Goal: Information Seeking & Learning: Learn about a topic

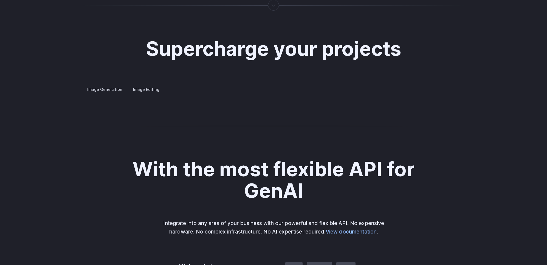
scroll to position [1040, 0]
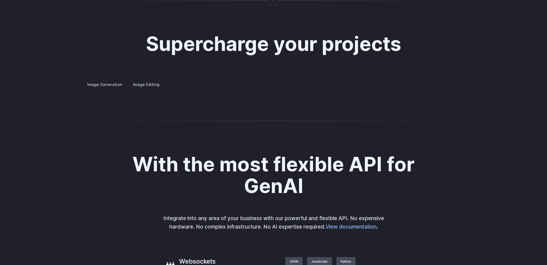
click at [139, 80] on label "Image Editing" at bounding box center [146, 85] width 36 height 10
click at [87, 80] on label "Image Generation" at bounding box center [105, 85] width 44 height 10
click at [0, 0] on p "Create avatars in any style you desire – whether abstract, cartoonish, or reali…" at bounding box center [0, 0] width 0 height 0
click at [0, 0] on summary "Concept design" at bounding box center [0, 0] width 0 height 0
click at [0, 0] on summary "Creative styling" at bounding box center [0, 0] width 0 height 0
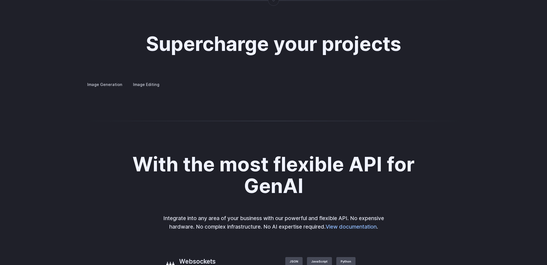
click at [0, 0] on summary "Architecture" at bounding box center [0, 0] width 0 height 0
click at [0, 0] on img at bounding box center [0, 0] width 0 height 0
drag, startPoint x: 90, startPoint y: 157, endPoint x: 229, endPoint y: 162, distance: 139.1
click at [0, 0] on p "Visualize architectural designs with ease, from initial sketches to detailed re…" at bounding box center [0, 0] width 0 height 0
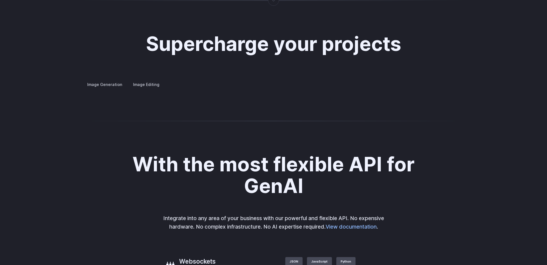
drag, startPoint x: 226, startPoint y: 163, endPoint x: 261, endPoint y: 164, distance: 34.3
click at [0, 0] on details "Architecture Visualize architectural designs with ease, from initial sketches t…" at bounding box center [0, 0] width 0 height 0
drag, startPoint x: 263, startPoint y: 163, endPoint x: 101, endPoint y: 151, distance: 162.6
click at [101, 88] on div "Image Generation Image Editing Custom avatars Create avatars in any style you d…" at bounding box center [274, 84] width 382 height 7
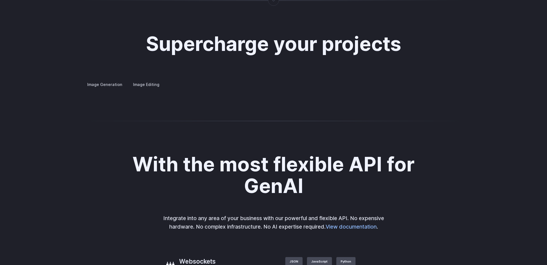
drag, startPoint x: 101, startPoint y: 151, endPoint x: 153, endPoint y: 157, distance: 52.5
click at [0, 0] on h3 "Architecture" at bounding box center [0, 0] width 0 height 0
click at [0, 0] on button "Go to 2 of 4" at bounding box center [0, 0] width 0 height 0
click at [0, 0] on button "Go to 3 of 4" at bounding box center [0, 0] width 0 height 0
click at [0, 0] on button "Go to 4 of 4" at bounding box center [0, 0] width 0 height 0
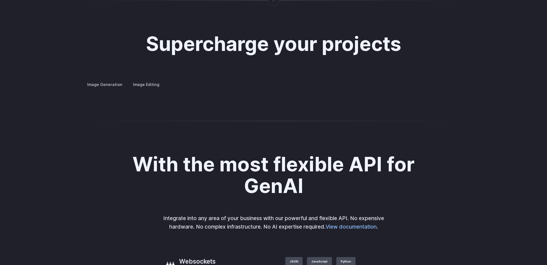
click at [0, 0] on button "Go to 1 of 4" at bounding box center [0, 0] width 0 height 0
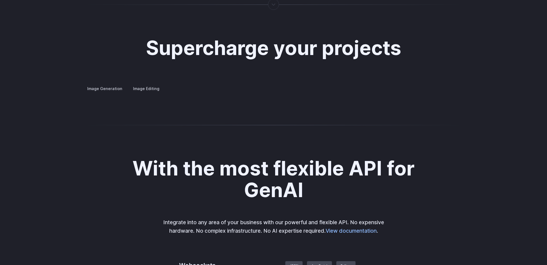
scroll to position [1039, 0]
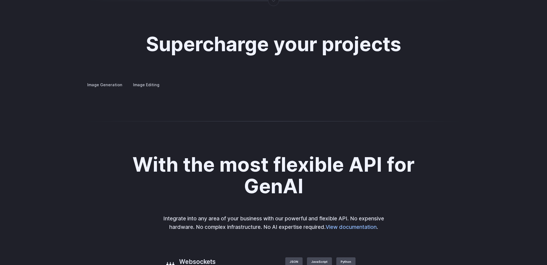
click at [0, 0] on summary "Product design" at bounding box center [0, 0] width 0 height 0
click at [0, 0] on summary "Personalized assets" at bounding box center [0, 0] width 0 height 0
drag, startPoint x: 402, startPoint y: 222, endPoint x: 410, endPoint y: 222, distance: 8.0
click at [0, 0] on button "Go to 3 of 4" at bounding box center [0, 0] width 0 height 0
click at [0, 0] on div at bounding box center [0, 0] width 0 height 0
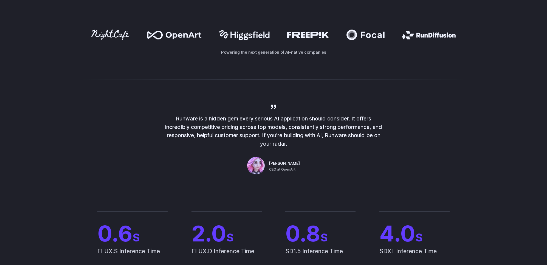
scroll to position [216, 0]
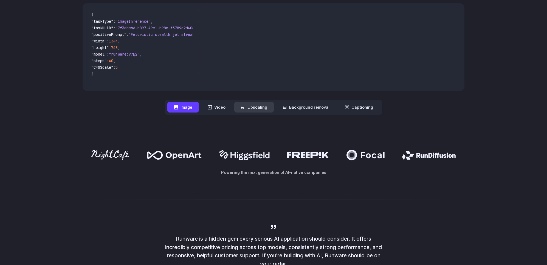
drag, startPoint x: 224, startPoint y: 106, endPoint x: 240, endPoint y: 108, distance: 16.1
click at [224, 106] on button "Video" at bounding box center [216, 107] width 31 height 11
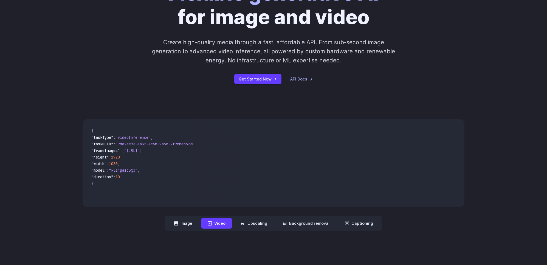
scroll to position [0, 0]
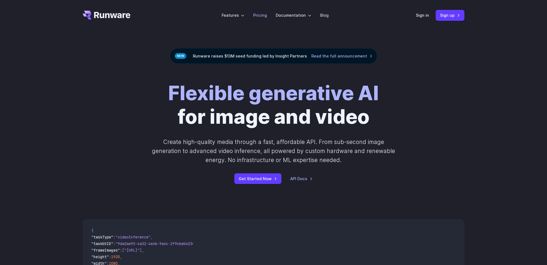
click at [263, 16] on link "Pricing" at bounding box center [260, 15] width 14 height 6
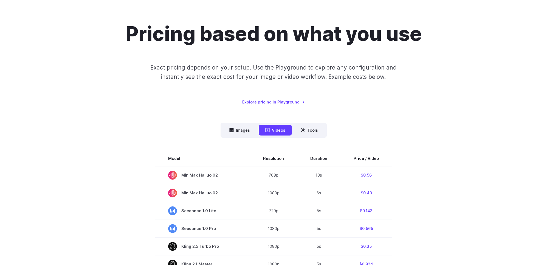
scroll to position [37, 0]
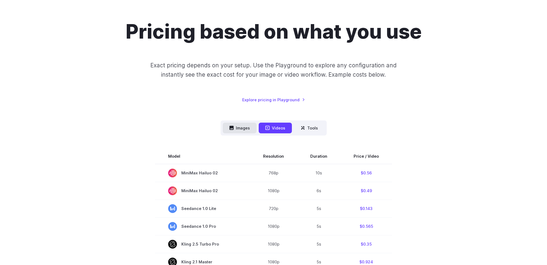
click at [242, 127] on button "Images" at bounding box center [240, 128] width 34 height 11
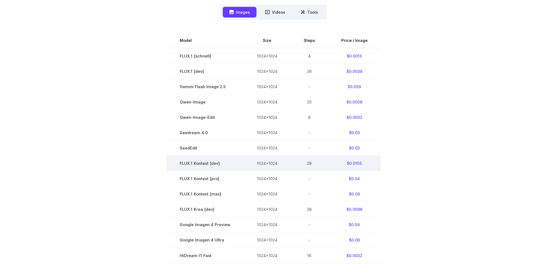
scroll to position [154, 0]
drag, startPoint x: 362, startPoint y: 164, endPoint x: 349, endPoint y: 163, distance: 13.2
click at [349, 163] on td "$0.0105" at bounding box center [354, 163] width 53 height 15
drag, startPoint x: 351, startPoint y: 163, endPoint x: 363, endPoint y: 164, distance: 11.6
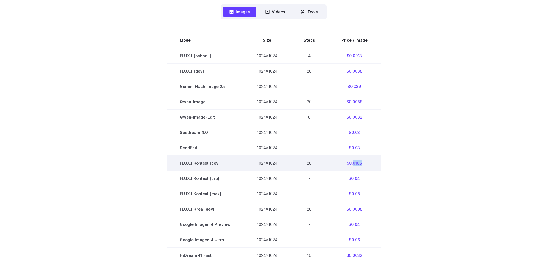
click at [363, 164] on td "$0.0105" at bounding box center [354, 163] width 53 height 15
drag, startPoint x: 363, startPoint y: 164, endPoint x: 346, endPoint y: 162, distance: 17.1
click at [346, 162] on td "$0.0105" at bounding box center [354, 163] width 53 height 15
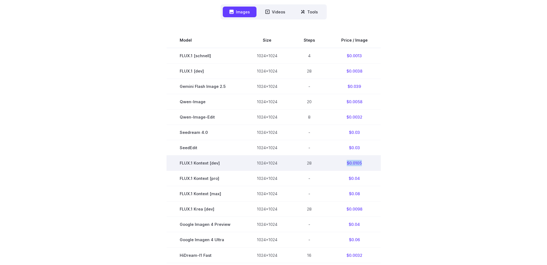
drag, startPoint x: 346, startPoint y: 162, endPoint x: 362, endPoint y: 164, distance: 16.1
click at [362, 164] on td "$0.0105" at bounding box center [354, 163] width 53 height 15
drag, startPoint x: 360, startPoint y: 164, endPoint x: 346, endPoint y: 163, distance: 14.0
click at [346, 163] on td "$0.0105" at bounding box center [354, 163] width 53 height 15
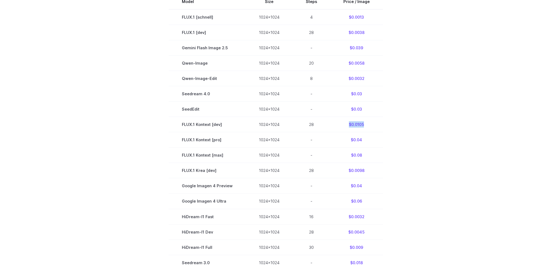
scroll to position [185, 0]
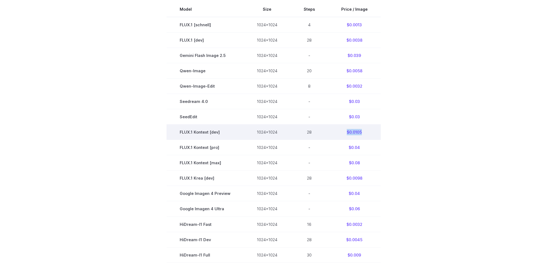
click at [358, 132] on td "$0.0105" at bounding box center [354, 132] width 53 height 15
drag, startPoint x: 349, startPoint y: 133, endPoint x: 363, endPoint y: 133, distance: 14.3
click at [363, 133] on td "$0.0105" at bounding box center [354, 132] width 53 height 15
drag, startPoint x: 358, startPoint y: 132, endPoint x: 346, endPoint y: 131, distance: 12.4
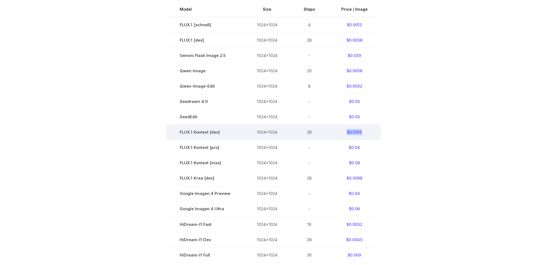
click at [346, 131] on td "$0.0105" at bounding box center [354, 132] width 53 height 15
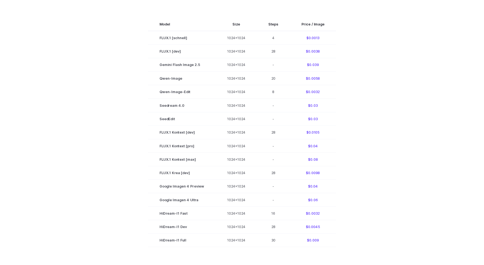
scroll to position [183, 0]
